Goal: Task Accomplishment & Management: Manage account settings

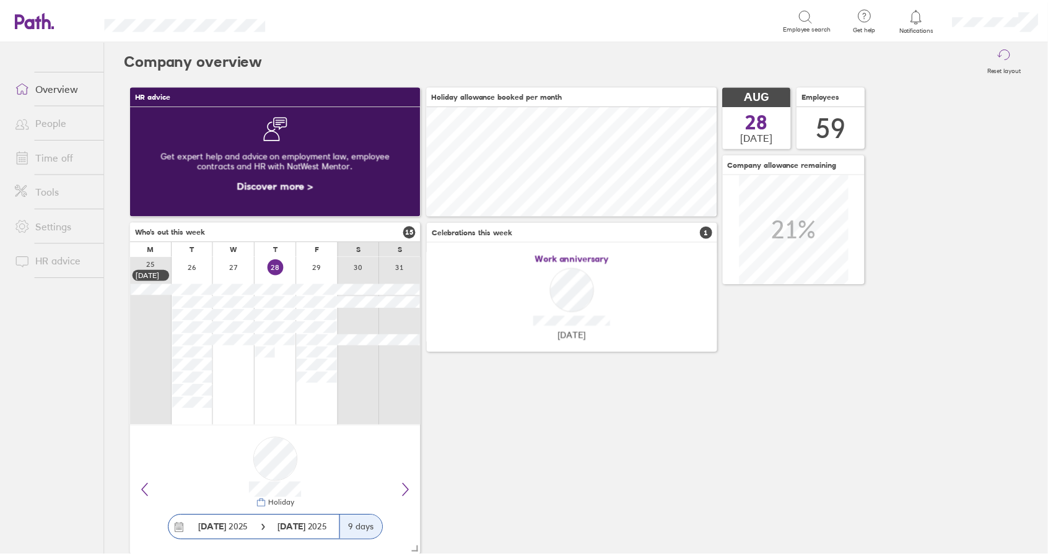
scroll to position [110, 292]
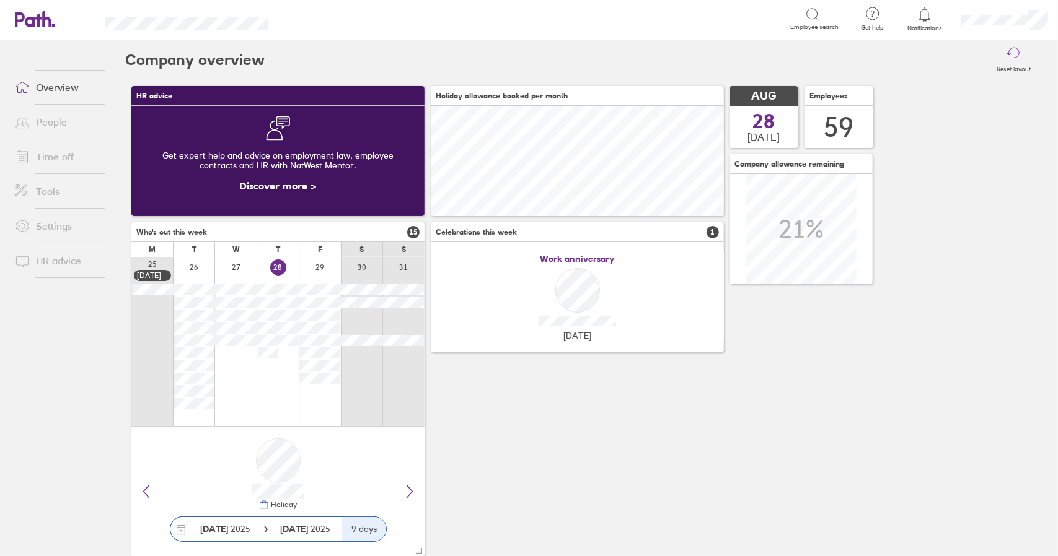
click at [55, 155] on link "Time off" at bounding box center [55, 156] width 100 height 25
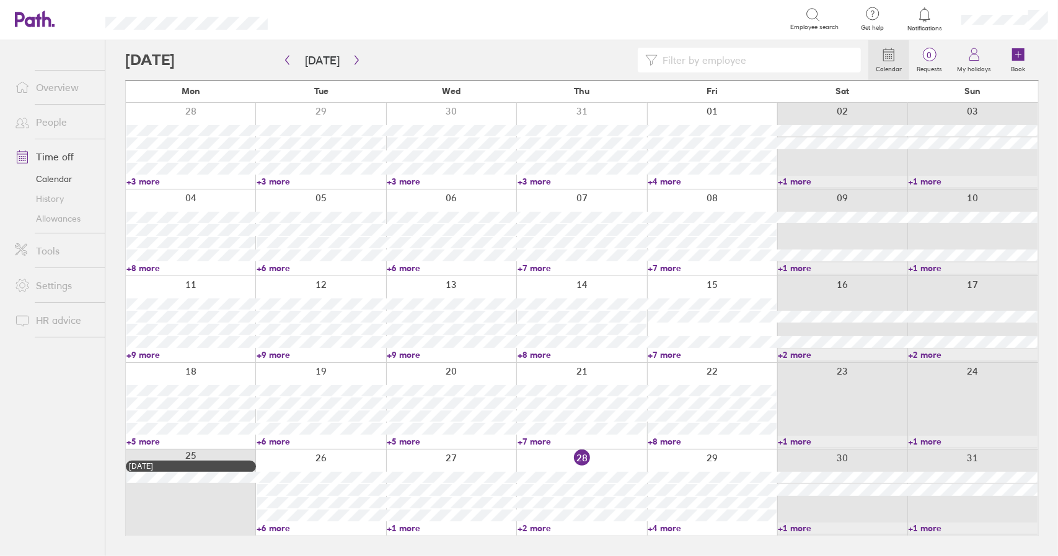
click at [535, 531] on link "+2 more" at bounding box center [581, 528] width 129 height 11
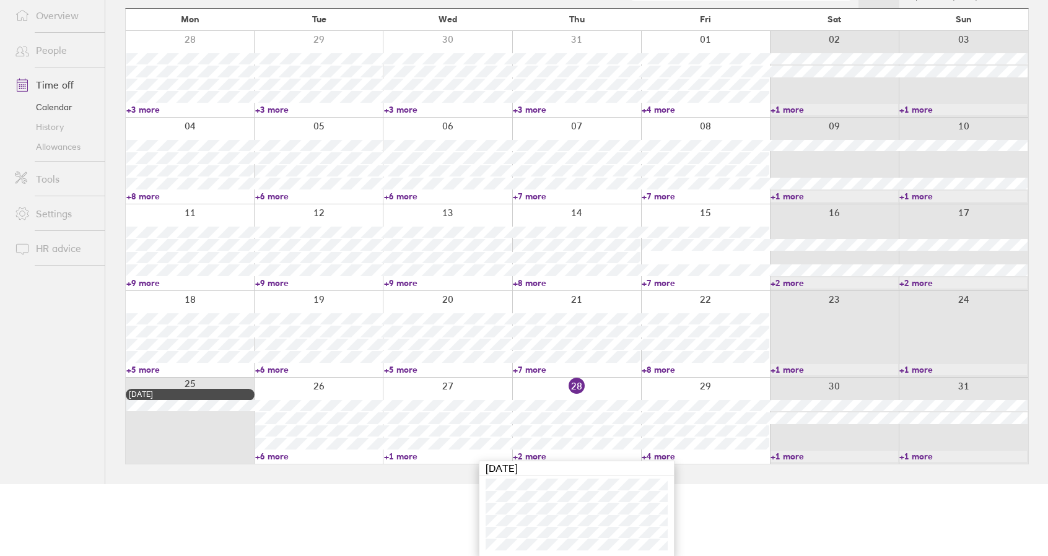
click at [531, 457] on link "+2 more" at bounding box center [577, 456] width 128 height 11
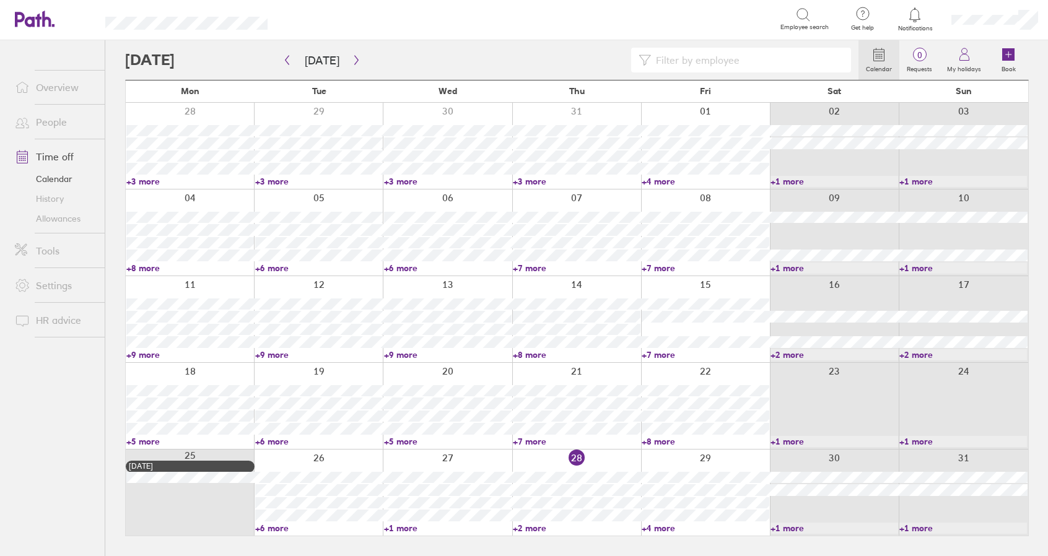
scroll to position [0, 0]
click at [668, 524] on link "+4 more" at bounding box center [711, 528] width 129 height 11
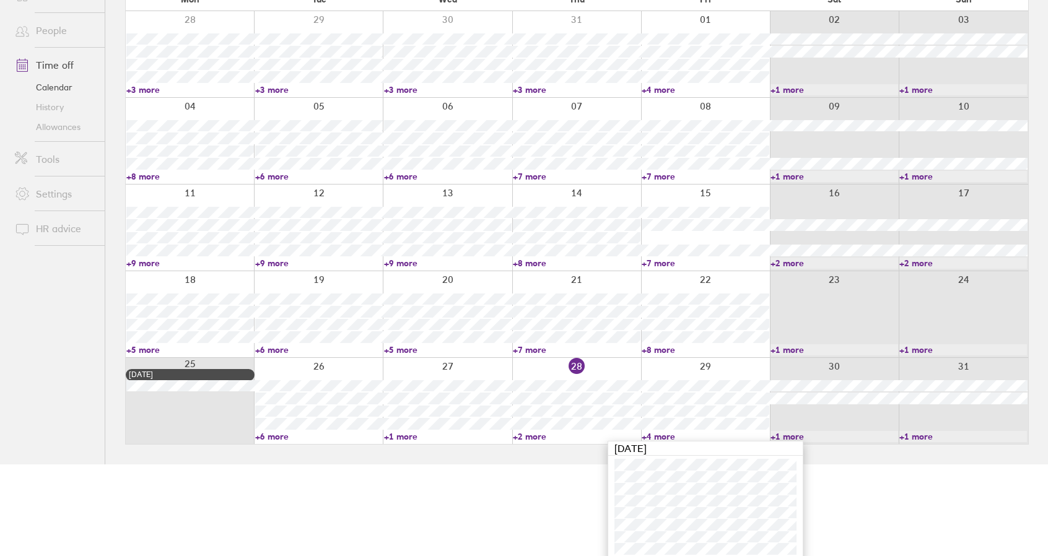
scroll to position [96, 0]
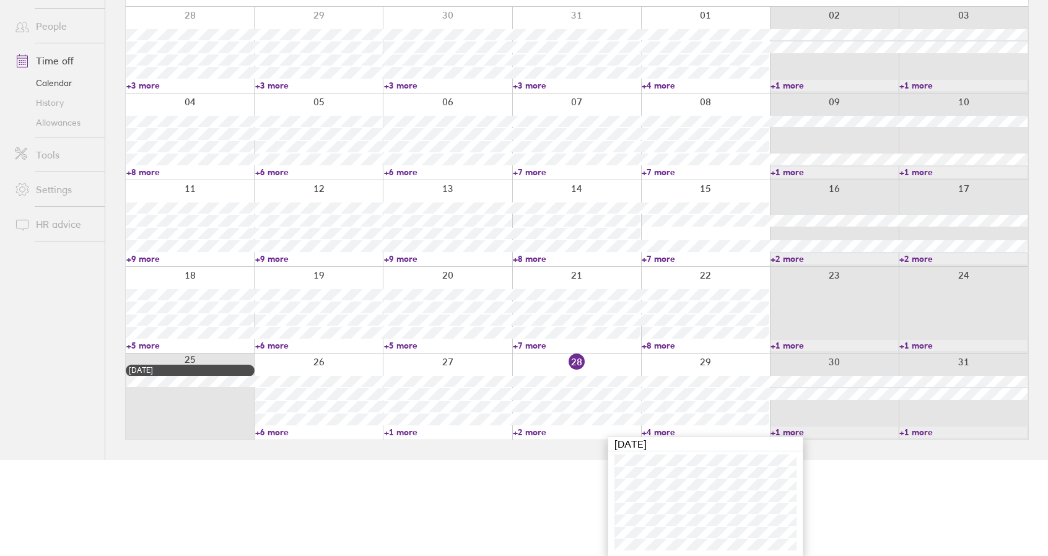
click at [662, 431] on link "+4 more" at bounding box center [706, 432] width 128 height 11
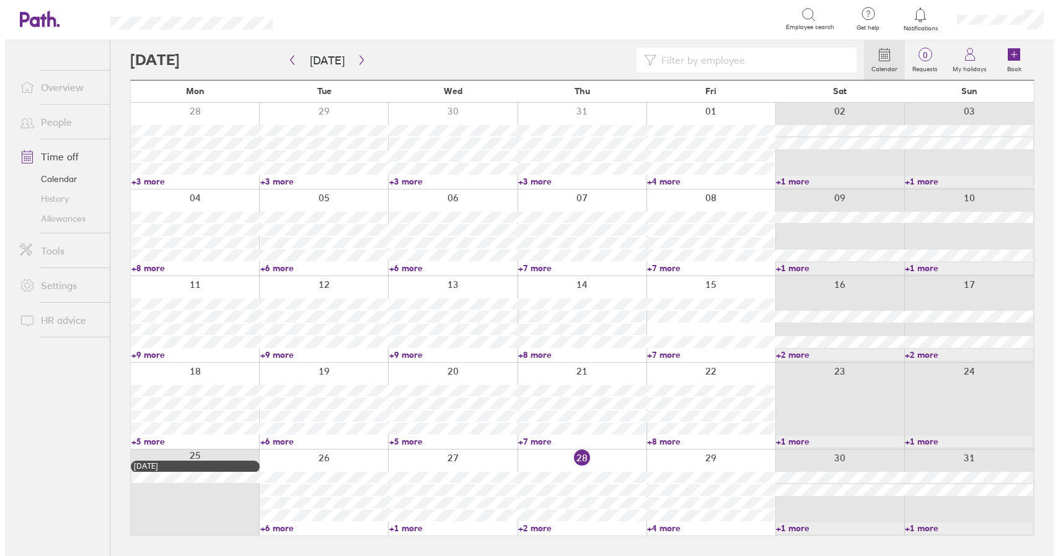
scroll to position [0, 0]
click at [63, 158] on link "Time off" at bounding box center [55, 156] width 100 height 25
